Goal: Check status: Check status

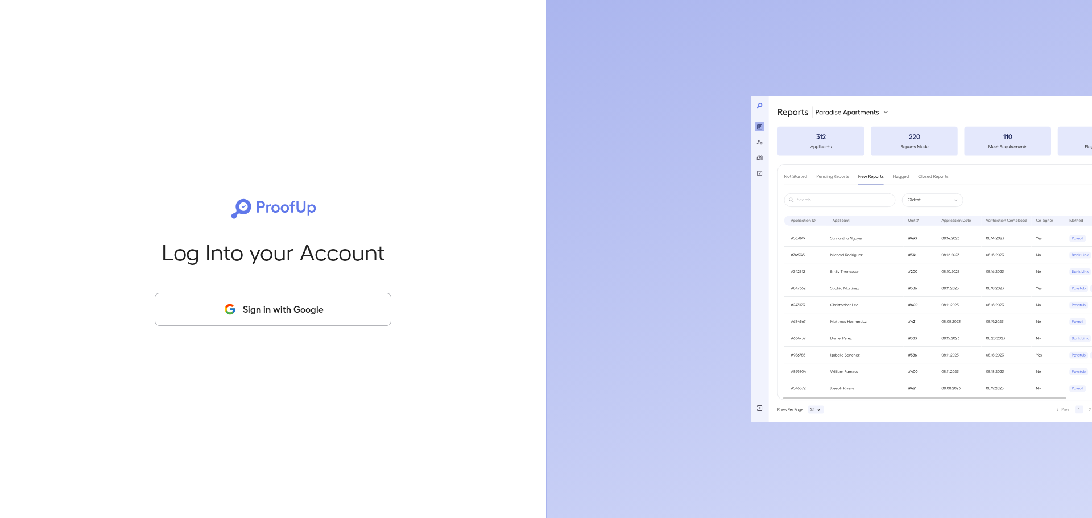
click at [261, 308] on button "Sign in with Google" at bounding box center [273, 309] width 237 height 33
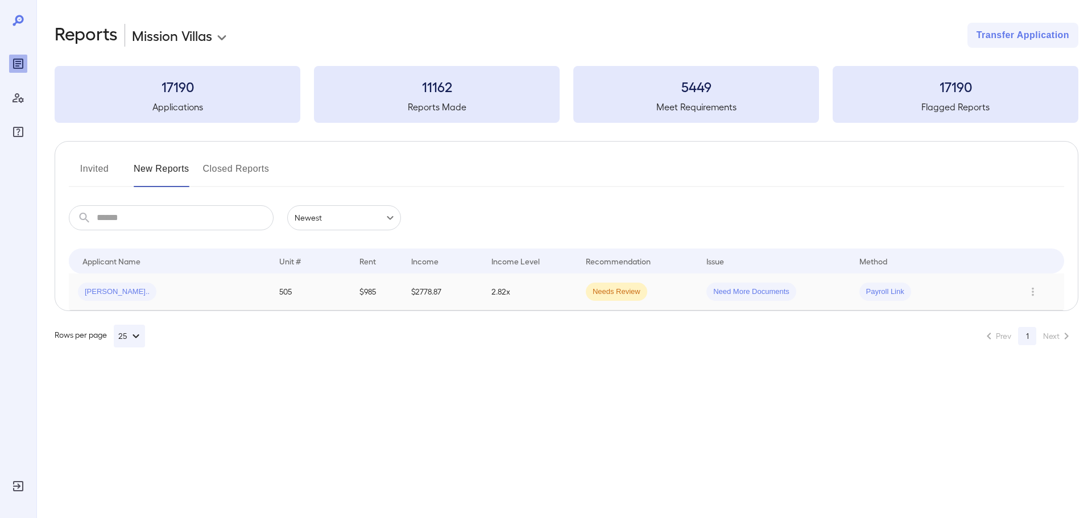
click at [674, 294] on td "Needs Review" at bounding box center [637, 292] width 121 height 37
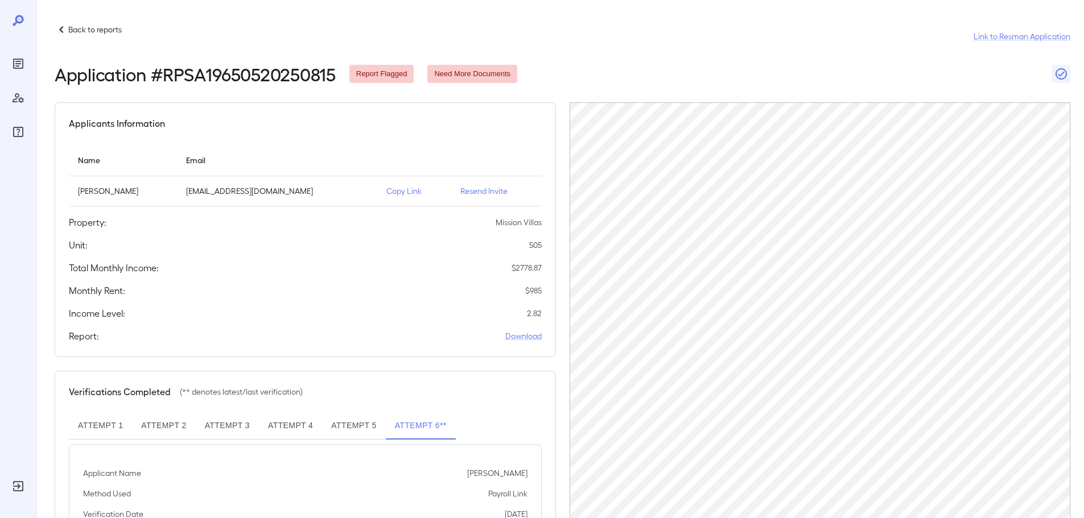
click at [54, 28] on div "Back to reports Link to Resman Application Application # RPSA19650520250815 Rep…" at bounding box center [559, 285] width 1047 height 571
click at [61, 30] on icon at bounding box center [62, 30] width 14 height 14
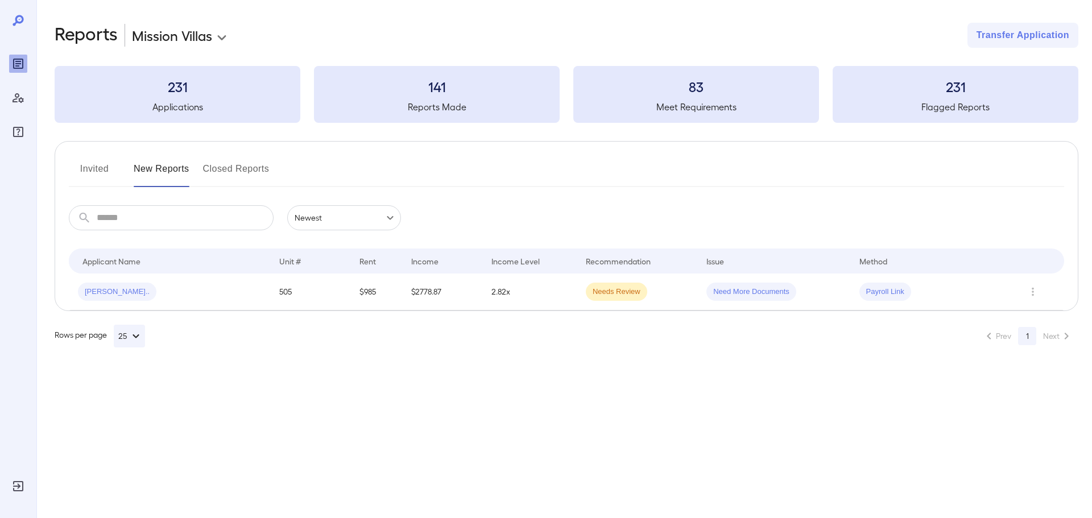
click at [569, 303] on td "2.82x" at bounding box center [529, 292] width 94 height 37
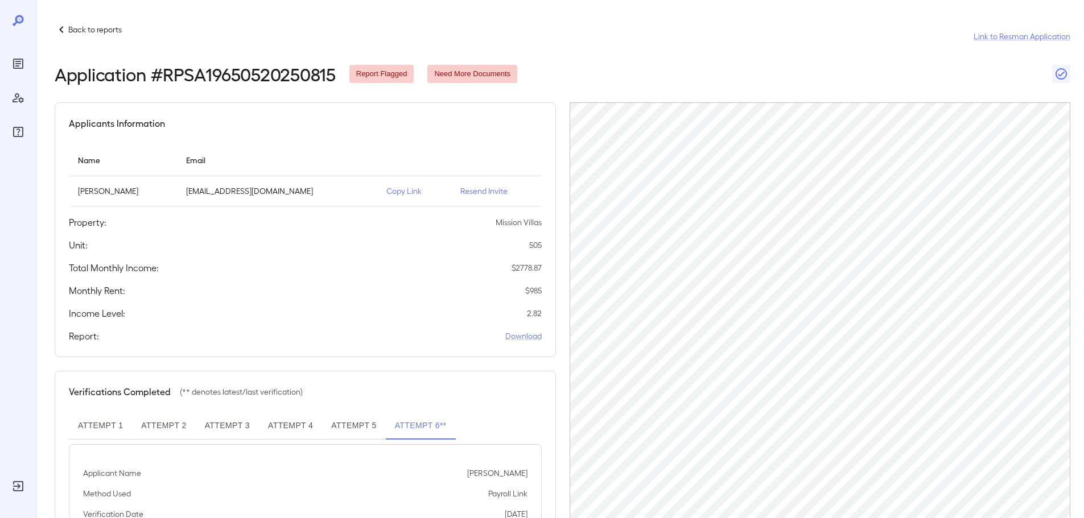
click at [62, 30] on icon at bounding box center [62, 30] width 14 height 14
